Goal: Navigation & Orientation: Find specific page/section

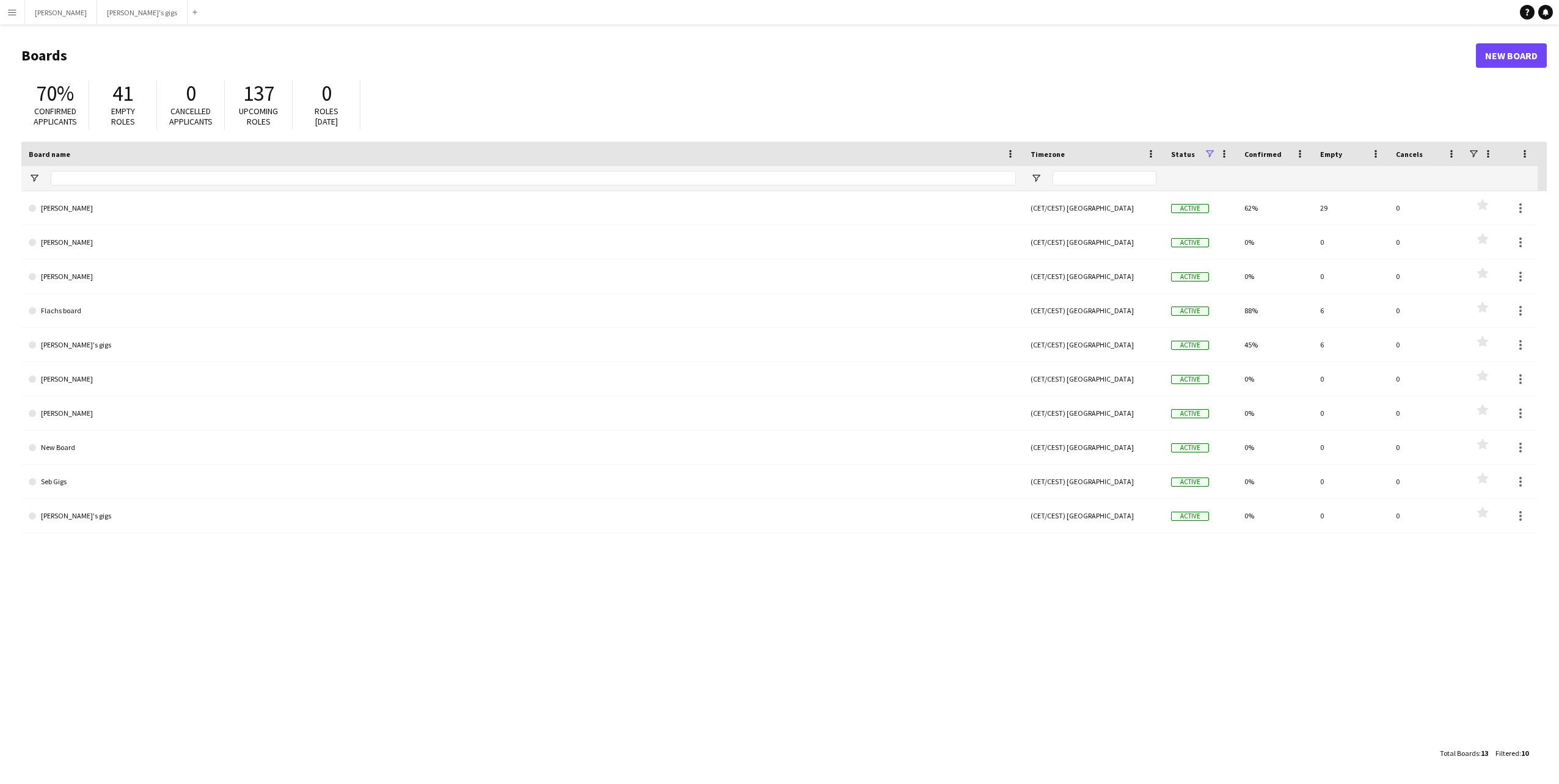
click at [13, 20] on button "Menu" at bounding box center [12, 12] width 25 height 25
click at [57, 123] on div "Pay Pay" at bounding box center [62, 116] width 122 height 25
click at [168, 116] on link "Approvals" at bounding box center [184, 116] width 122 height 25
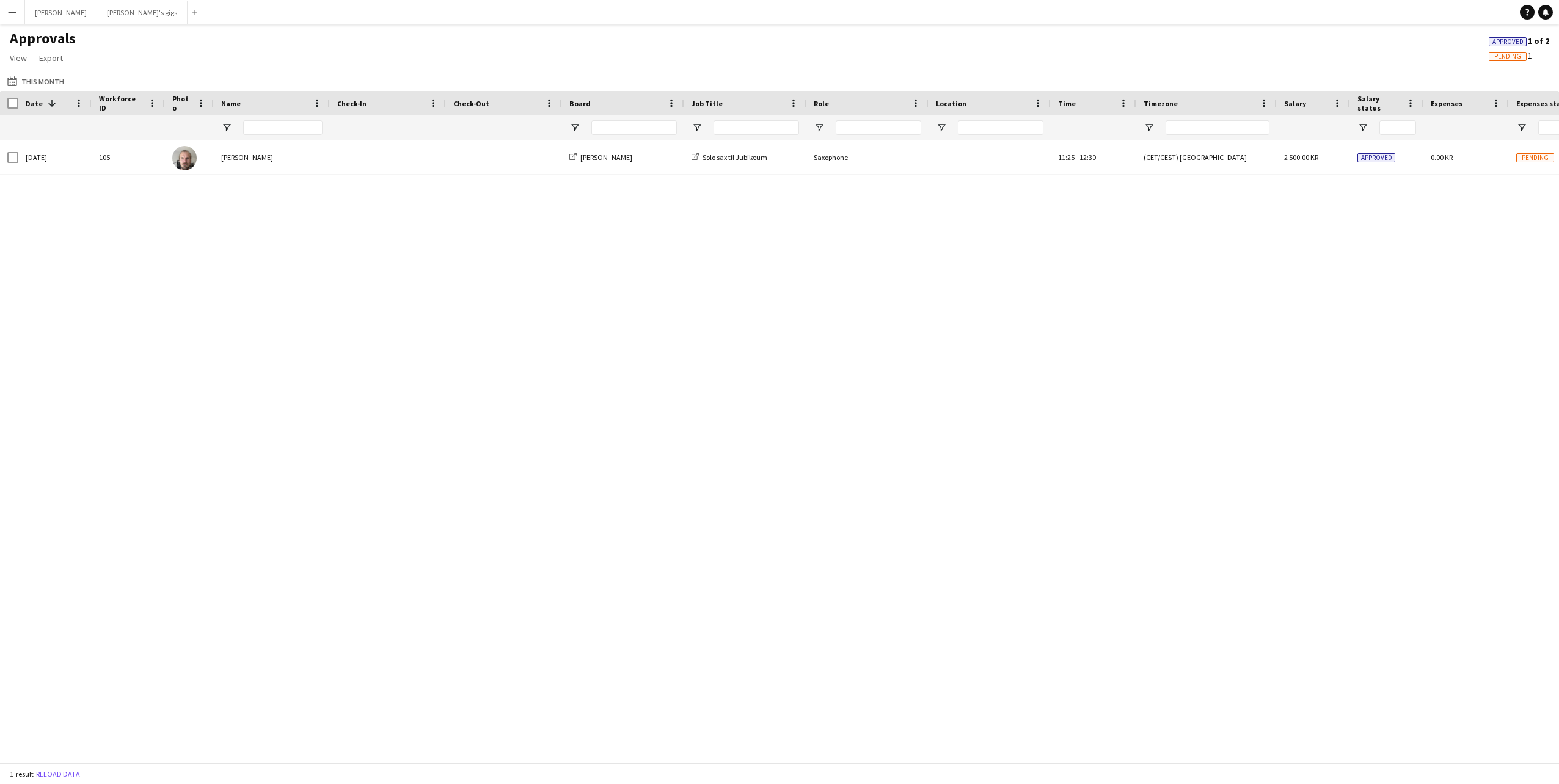
click at [17, 4] on button "Menu" at bounding box center [12, 12] width 25 height 25
click at [70, 117] on div "Pay Pay" at bounding box center [62, 116] width 122 height 25
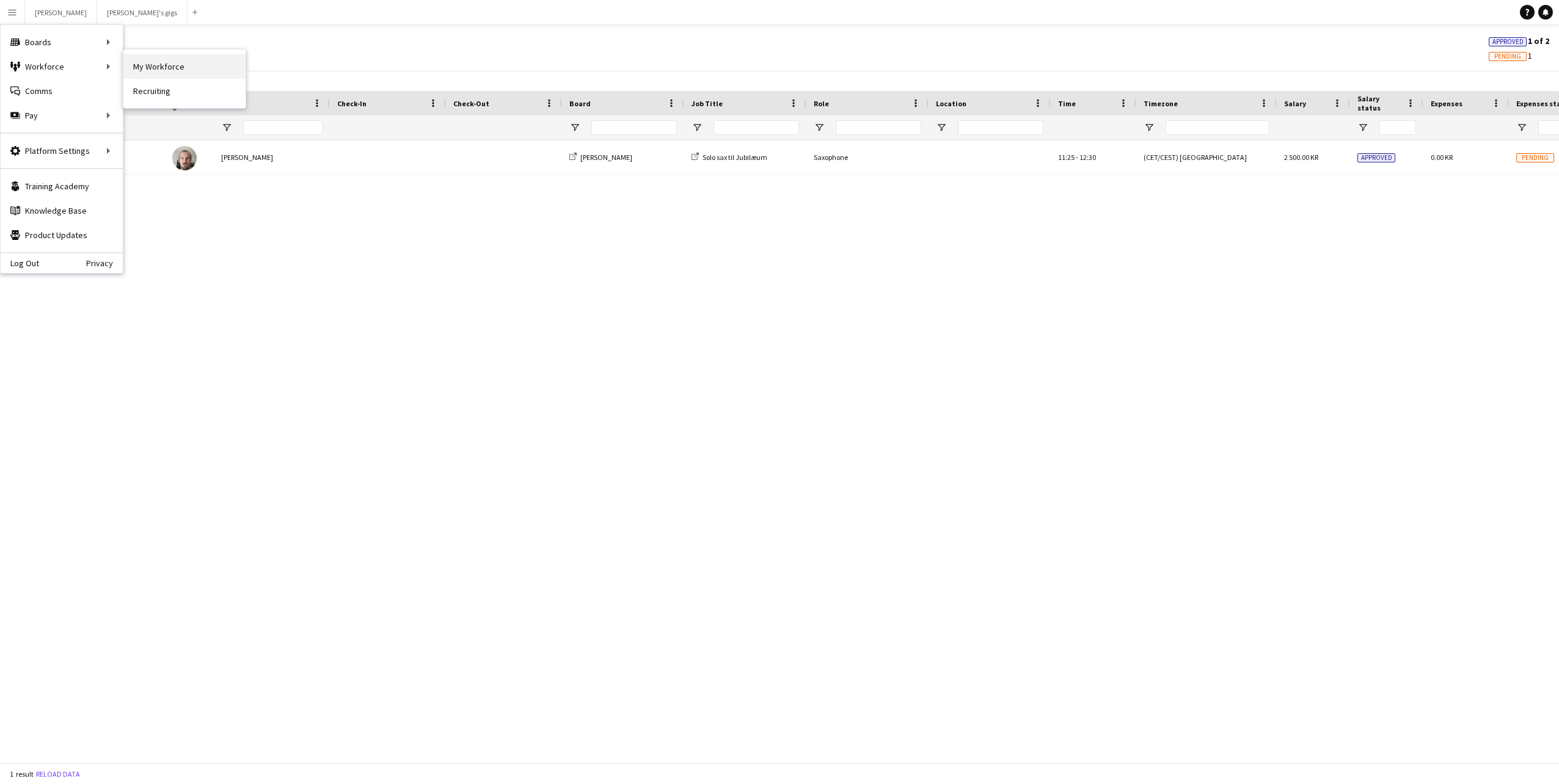
click at [144, 73] on link "My Workforce" at bounding box center [184, 67] width 122 height 25
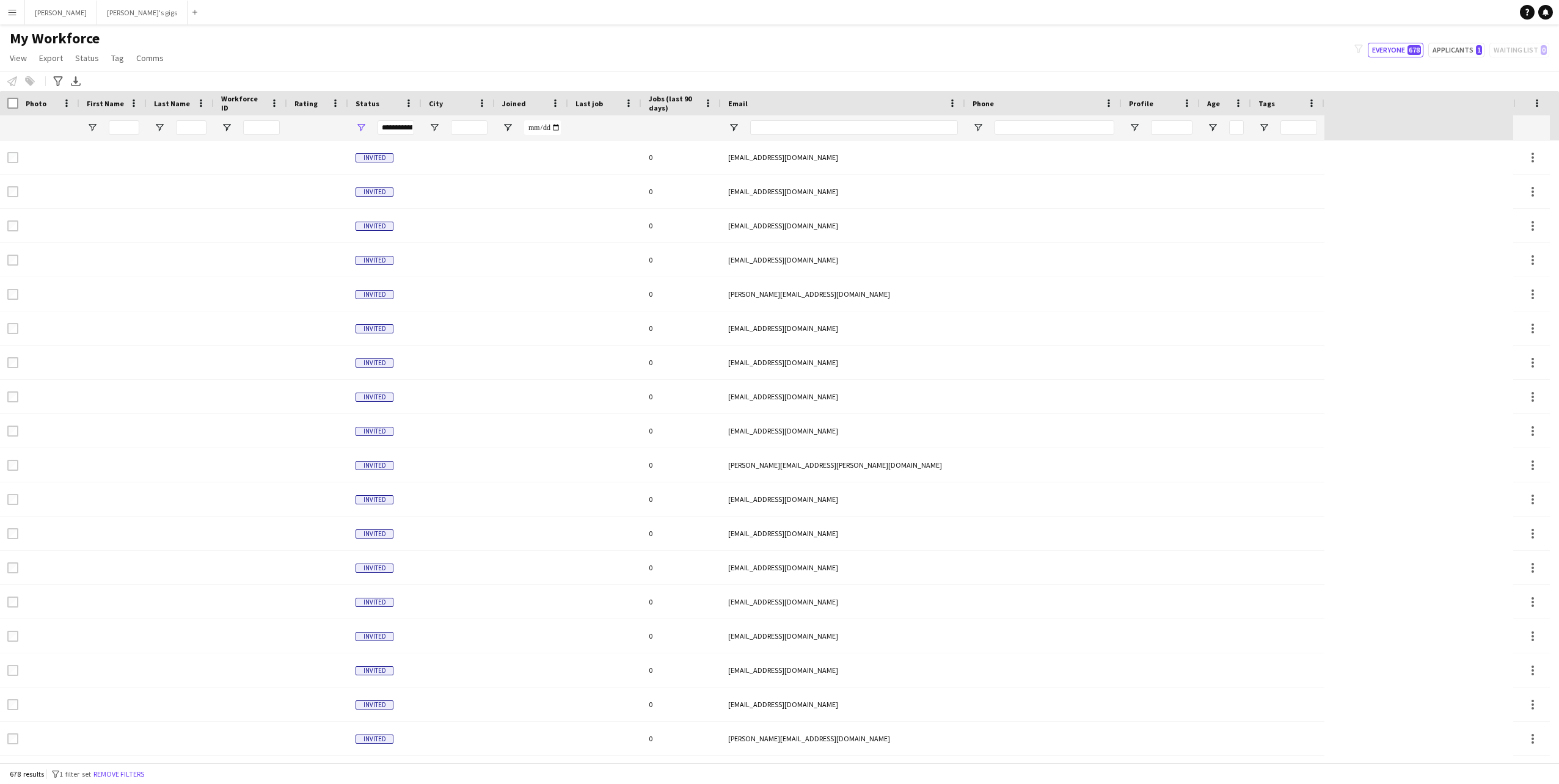
click at [20, 15] on button "Menu" at bounding box center [12, 12] width 25 height 25
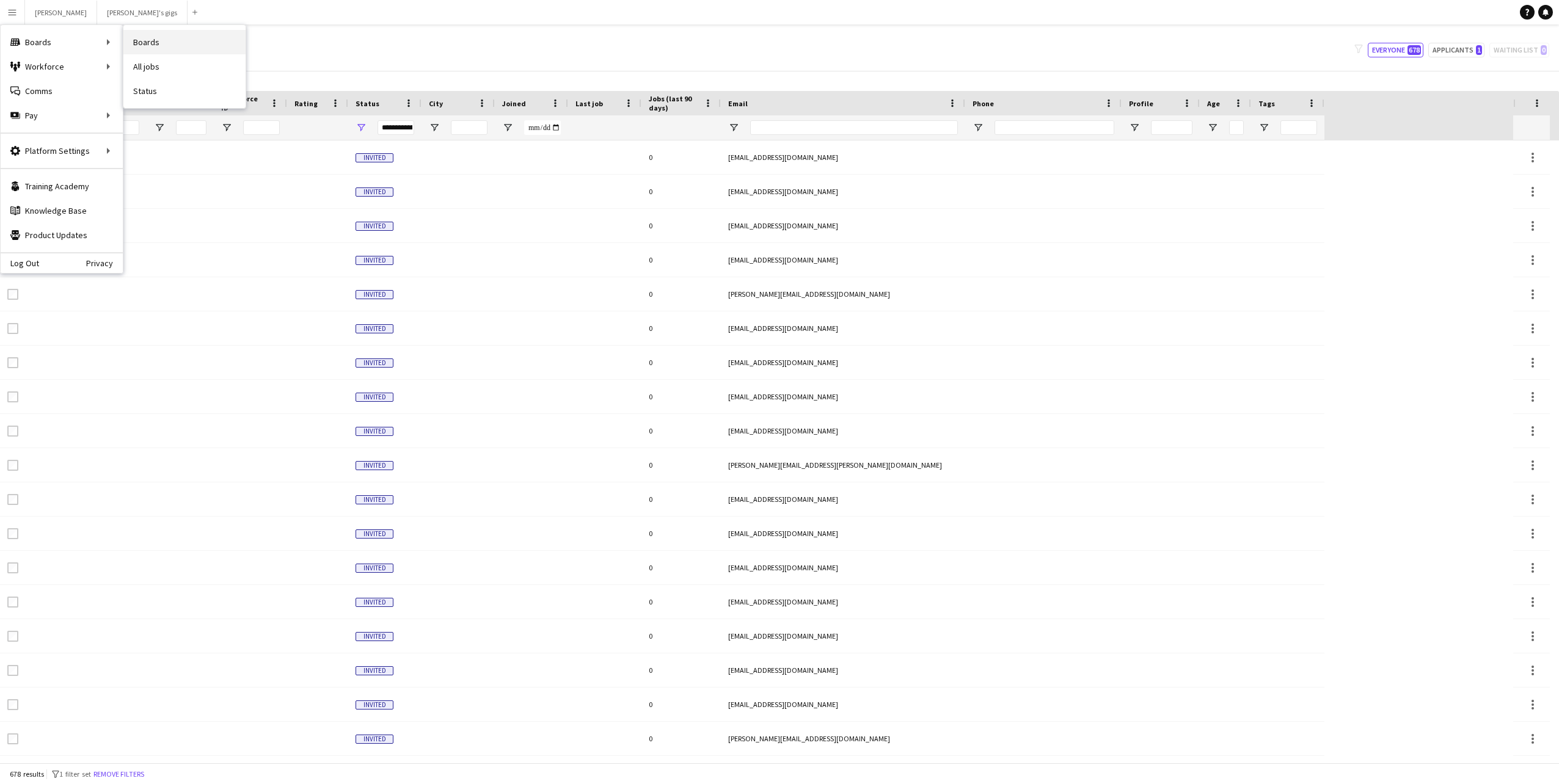
click at [165, 41] on link "Boards" at bounding box center [184, 42] width 122 height 25
